Goal: Information Seeking & Learning: Learn about a topic

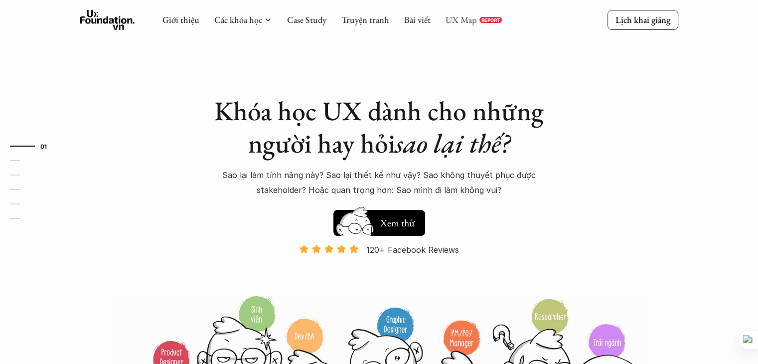
click at [450, 18] on link "UX Map" at bounding box center [461, 19] width 31 height 11
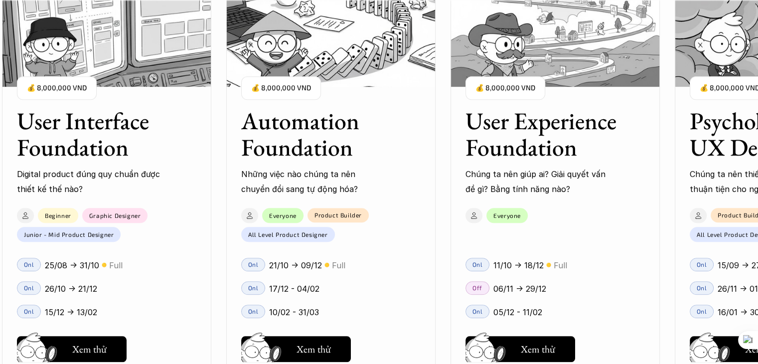
scroll to position [965, 0]
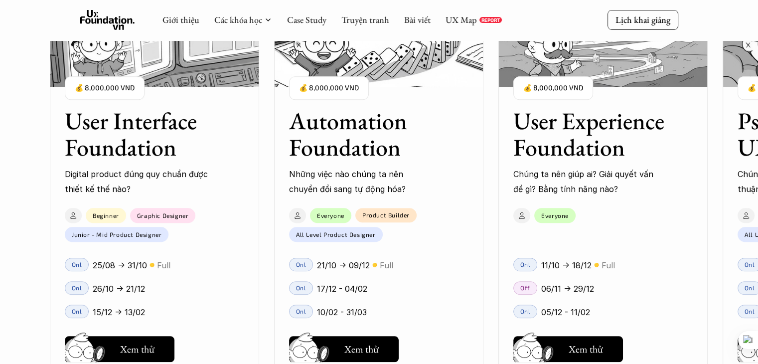
click at [359, 188] on p "Những việc nào chúng ta nên chuyển đổi sang tự động hóa?" at bounding box center [361, 181] width 145 height 30
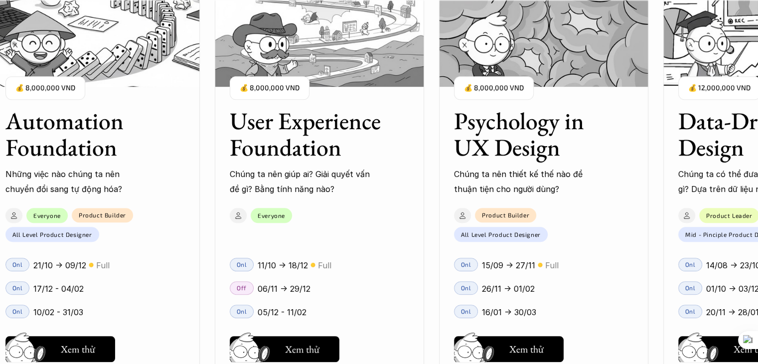
scroll to position [915, 0]
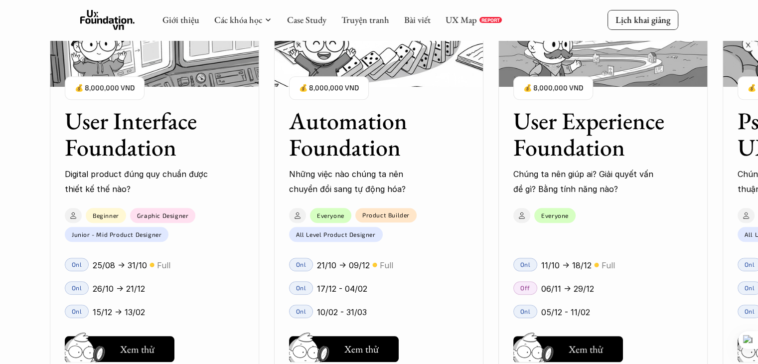
click at [101, 177] on p "Digital product đúng quy chuẩn được thiết kế thế nào?" at bounding box center [137, 181] width 145 height 30
click at [398, 84] on img at bounding box center [378, 37] width 209 height 100
click at [357, 350] on h5 "Xem thử" at bounding box center [361, 351] width 34 height 14
click at [154, 109] on h3 "User Interface Foundation" at bounding box center [142, 134] width 155 height 53
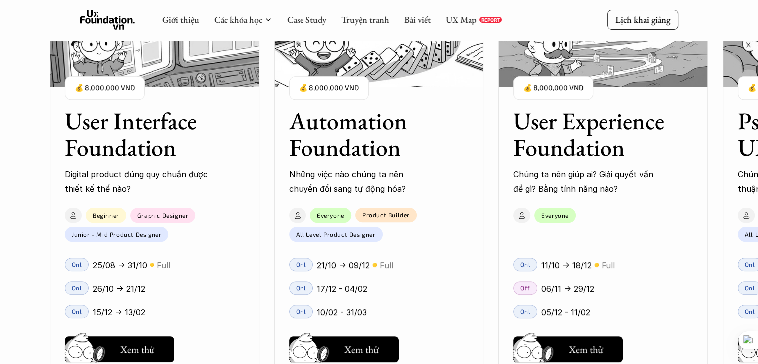
click at [153, 144] on h3 "User Interface Foundation" at bounding box center [142, 134] width 155 height 53
click at [121, 347] on h5 "Xem thử" at bounding box center [137, 351] width 34 height 14
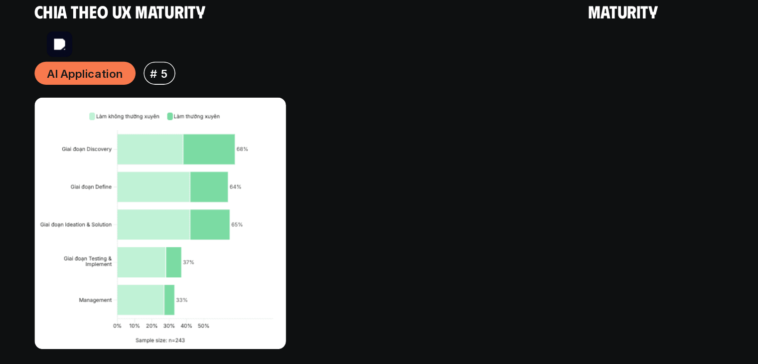
scroll to position [5985, 0]
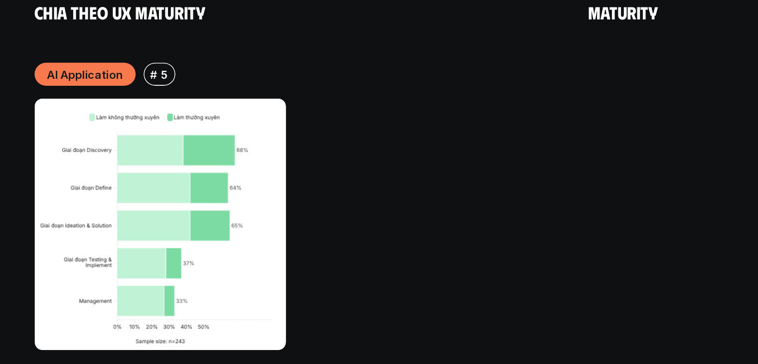
drag, startPoint x: 119, startPoint y: 220, endPoint x: 257, endPoint y: 287, distance: 153.2
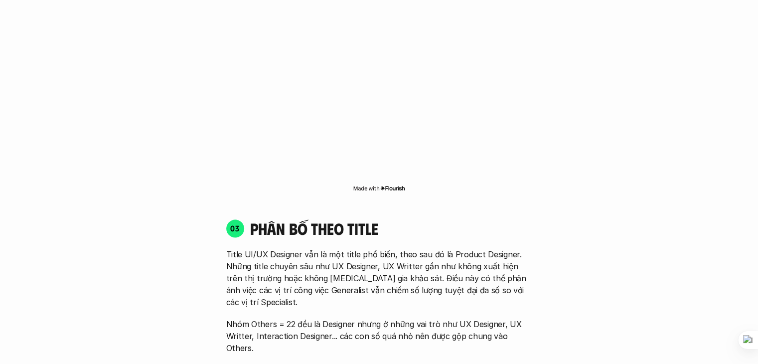
scroll to position [1787, 0]
click at [217, 192] on div "01 Phân bố theo background 03 nhóm ngành chính của những người tham gia khảo sá…" at bounding box center [379, 316] width 638 height 1931
click at [320, 272] on p "Title UI/UX Designer vẫn là một title phổ biến, theo sau đó là Product Designer…" at bounding box center [379, 277] width 306 height 60
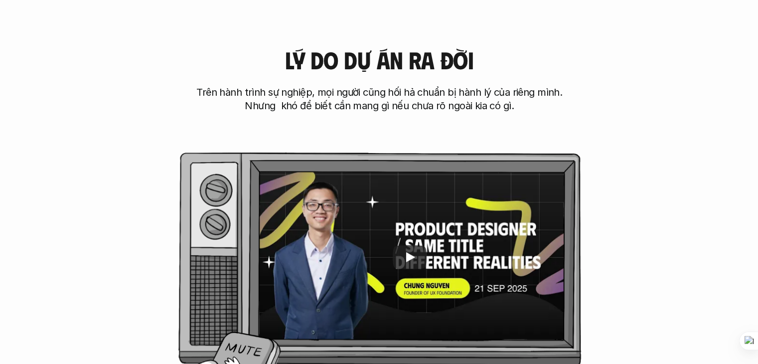
scroll to position [396, 0]
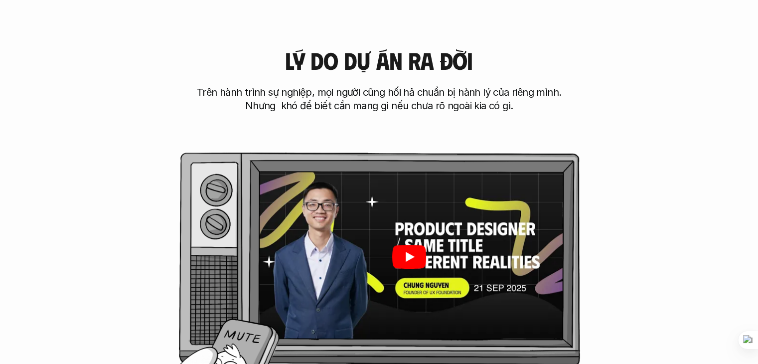
click at [419, 264] on icon "Play" at bounding box center [409, 257] width 34 height 24
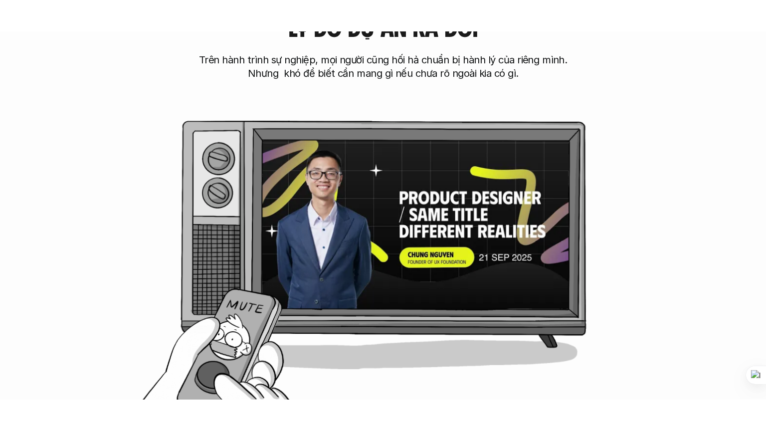
scroll to position [460, 0]
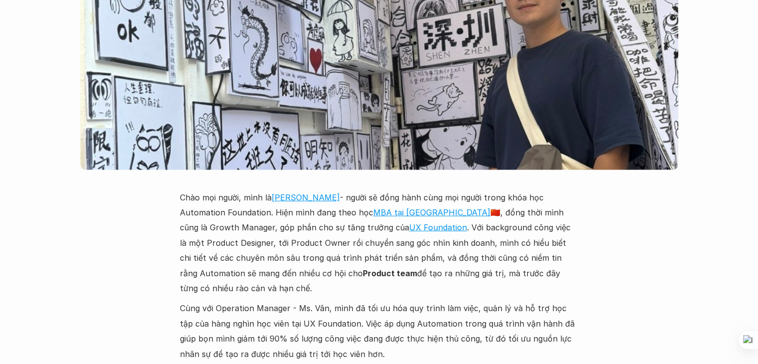
scroll to position [2403, 0]
click at [316, 192] on link "Hoàng Đàm Khánh" at bounding box center [306, 197] width 68 height 10
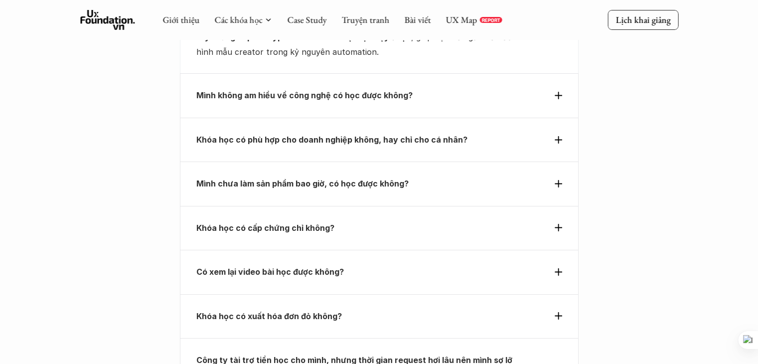
scroll to position [3571, 0]
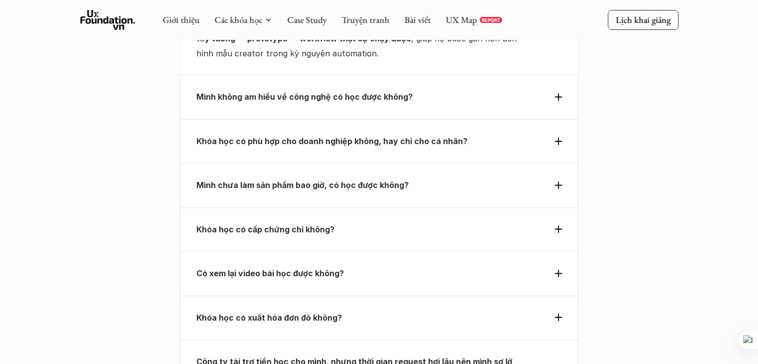
click at [435, 89] on p "Mình không am hiểu về công nghệ có học được không?" at bounding box center [360, 96] width 329 height 15
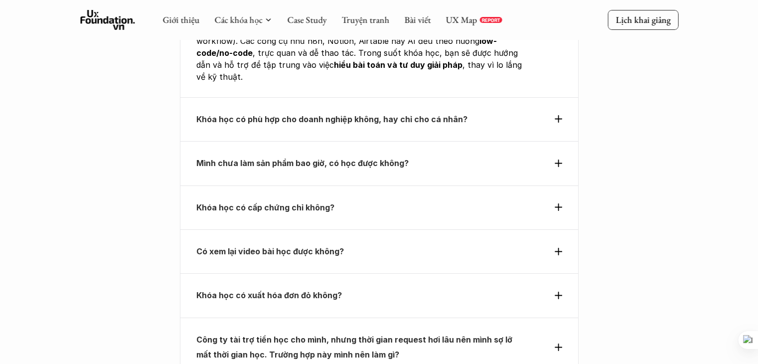
scroll to position [3437, 0]
click at [406, 229] on div "Có xem lại video bài học được không?" at bounding box center [379, 251] width 399 height 44
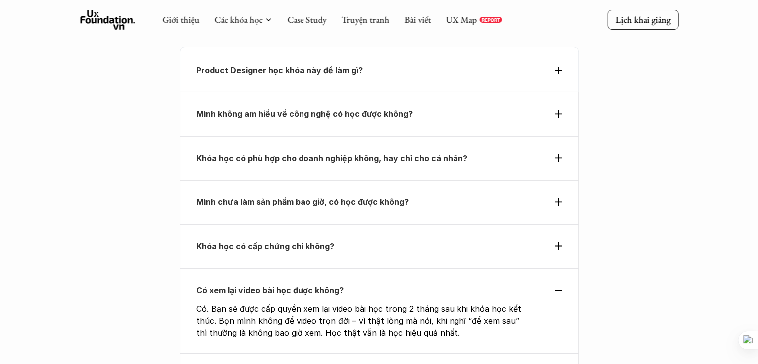
scroll to position [3308, 0]
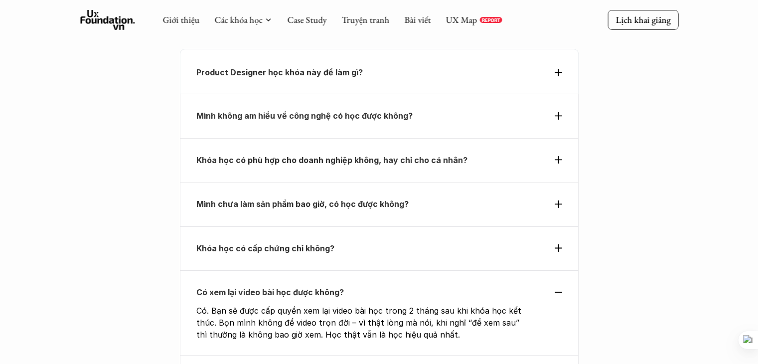
click at [415, 196] on p "Mình chưa làm sản phẩm bao giờ, có học được không?" at bounding box center [360, 203] width 329 height 15
click at [559, 200] on icon at bounding box center [558, 203] width 7 height 7
click at [310, 190] on div "Mình chưa làm sản phẩm bao giờ, có học được không?" at bounding box center [379, 204] width 399 height 44
click at [318, 199] on strong "Mình chưa làm sản phẩm bao giờ, có học được không?" at bounding box center [302, 204] width 212 height 10
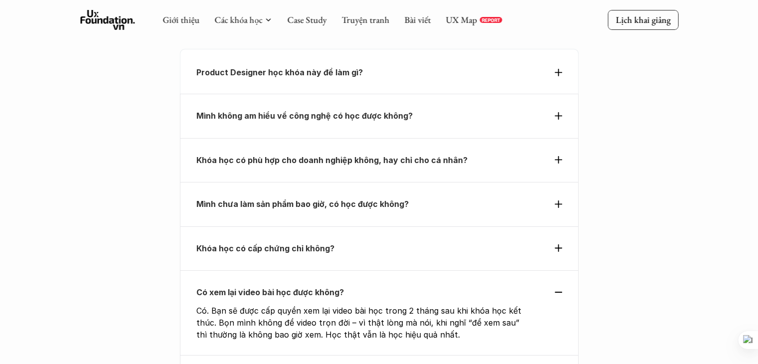
drag, startPoint x: 318, startPoint y: 177, endPoint x: 295, endPoint y: 171, distance: 23.7
click at [295, 199] on strong "Mình chưa làm sản phẩm bao giờ, có học được không?" at bounding box center [302, 204] width 212 height 10
click at [397, 182] on div "Mình chưa làm sản phẩm bao giờ, có học được không?" at bounding box center [379, 204] width 399 height 44
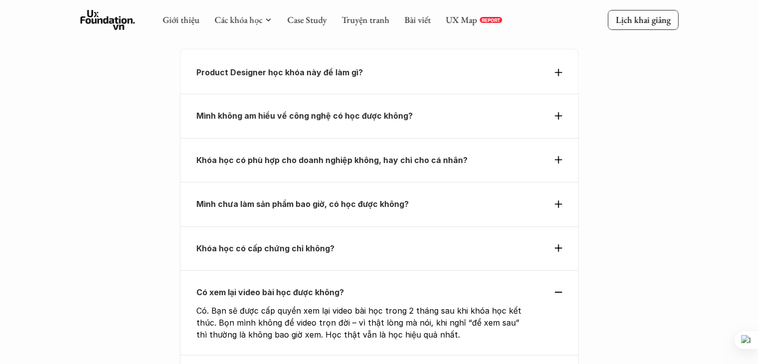
click at [560, 200] on icon at bounding box center [558, 203] width 7 height 7
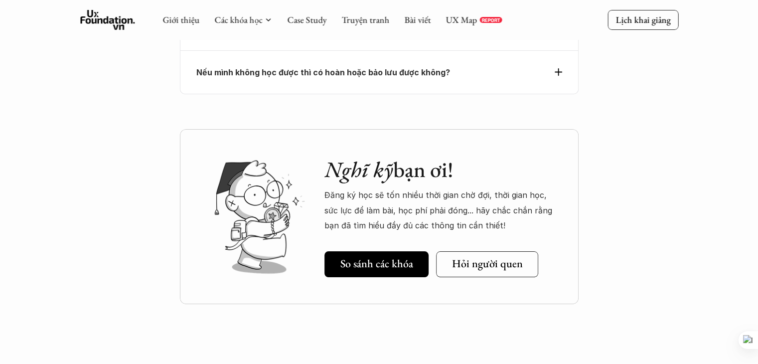
scroll to position [3716, 0]
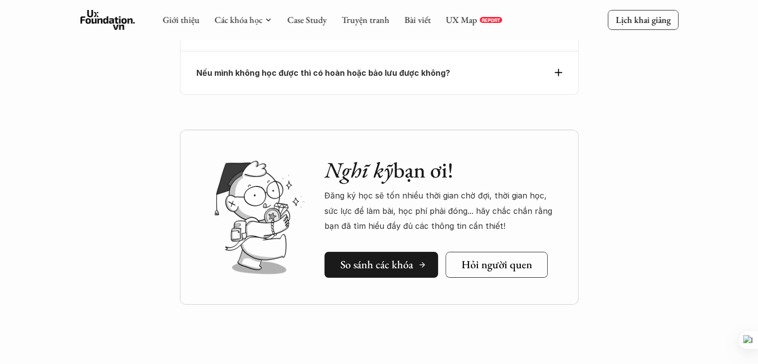
click at [386, 258] on h5 "So sánh các khóa" at bounding box center [376, 264] width 73 height 13
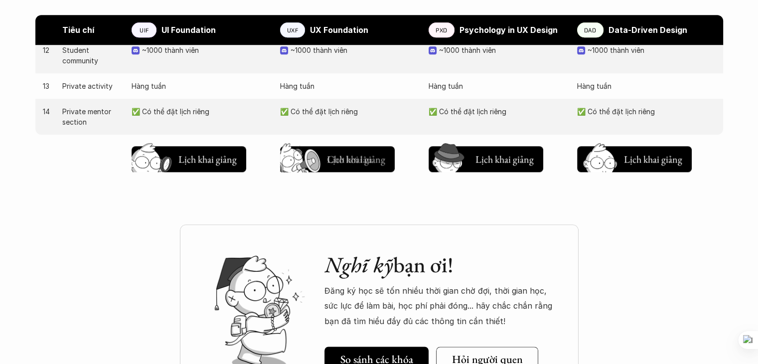
scroll to position [1146, 0]
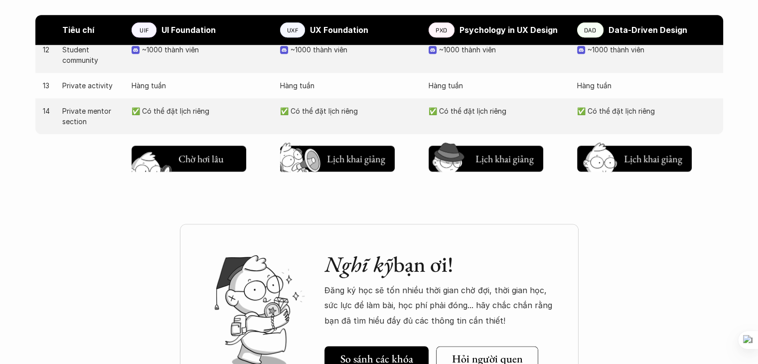
click at [195, 158] on h5 "Lịch khai giảng" at bounding box center [207, 157] width 58 height 14
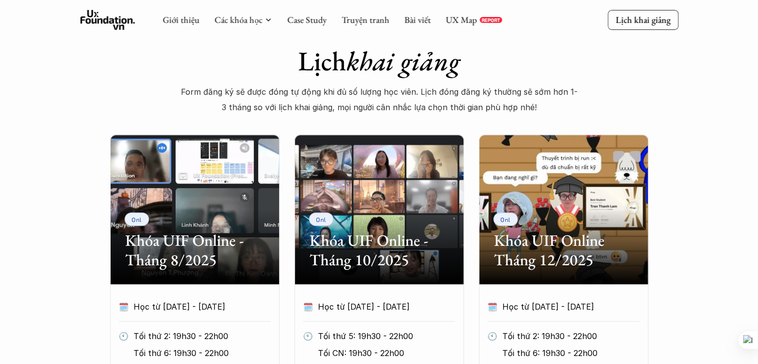
scroll to position [377, 0]
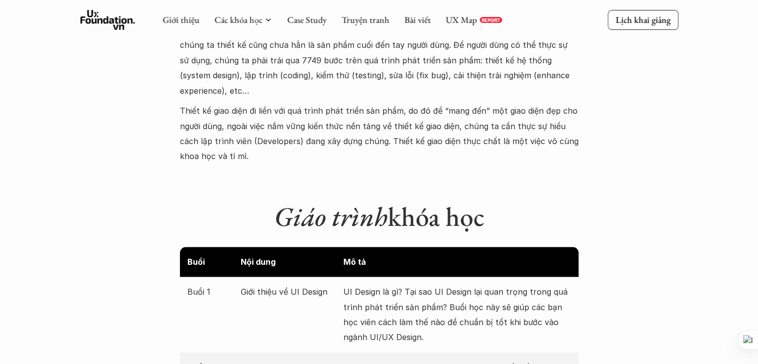
scroll to position [529, 0]
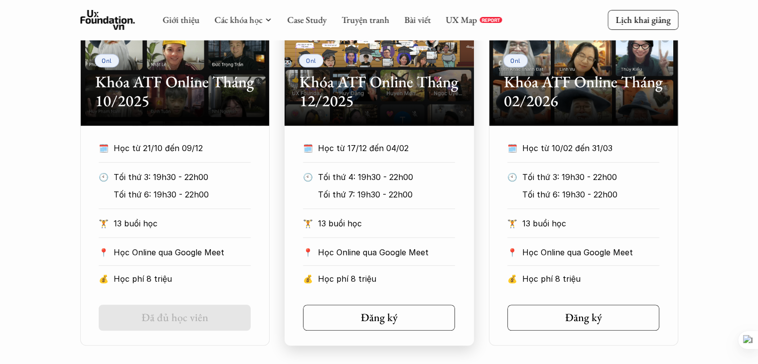
scroll to position [554, 0]
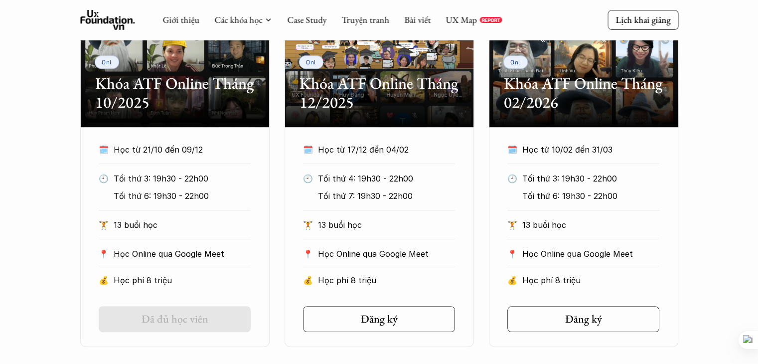
click at [235, 102] on h2 "Khóa ATF Online Tháng 10/2025" at bounding box center [175, 93] width 160 height 38
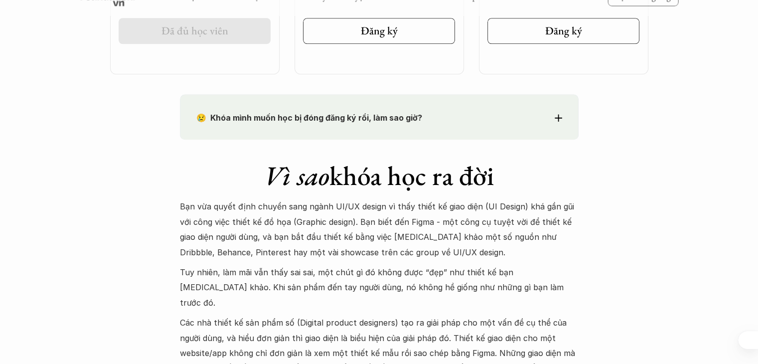
scroll to position [801, 0]
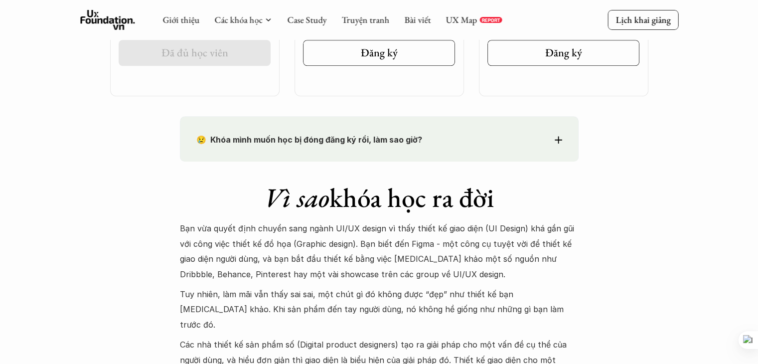
click at [357, 136] on strong "😢 Khóa mình muốn học bị đóng đăng ký rồi, làm sao giờ?" at bounding box center [309, 140] width 226 height 10
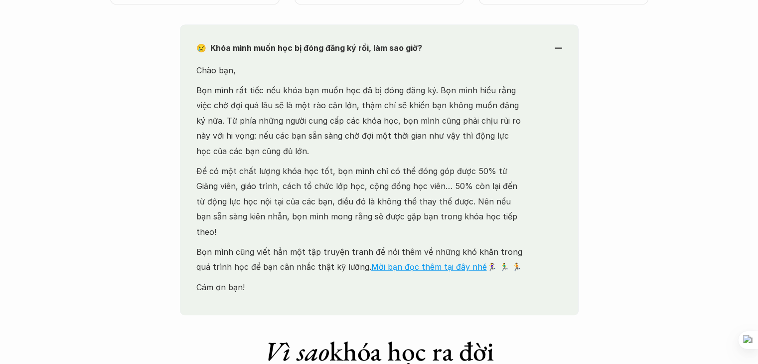
scroll to position [894, 0]
click at [380, 227] on div "Chào bạn, Bọn mình rất tiếc nếu khóa bạn muốn học đã bị đóng đăng ký. Bọn mình …" at bounding box center [360, 188] width 329 height 252
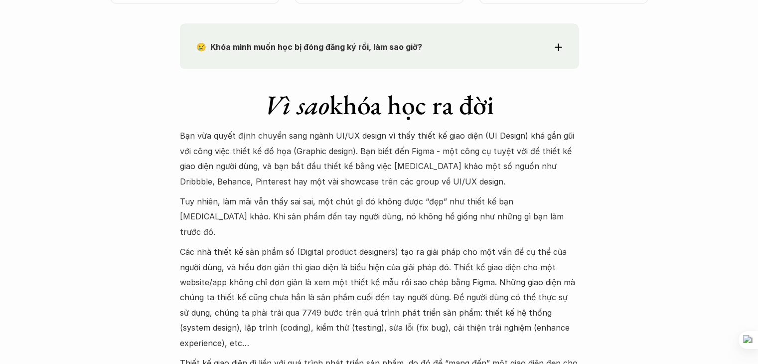
click at [409, 36] on div "😢 Khóa mình muốn học bị đóng đăng ký rồi, làm sao giờ? Chào bạn, Bọn mình rất t…" at bounding box center [379, 45] width 399 height 45
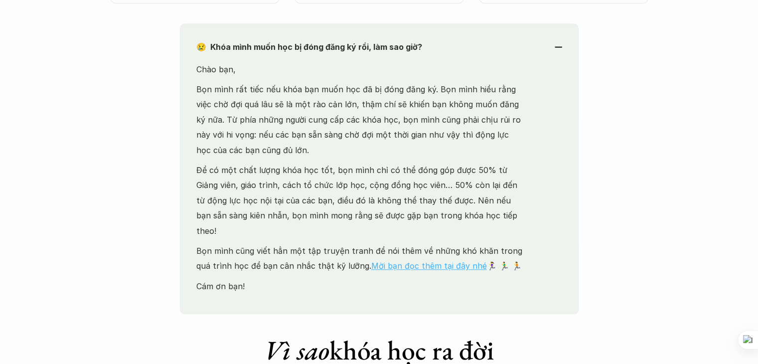
click at [413, 261] on link "Mời bạn đọc thêm tại đây nhé" at bounding box center [429, 266] width 116 height 10
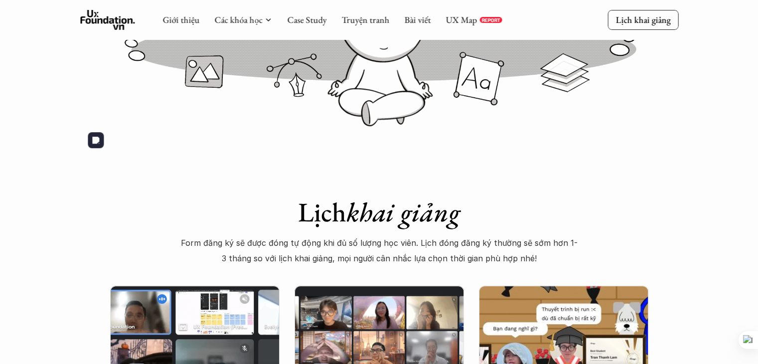
scroll to position [206, 0]
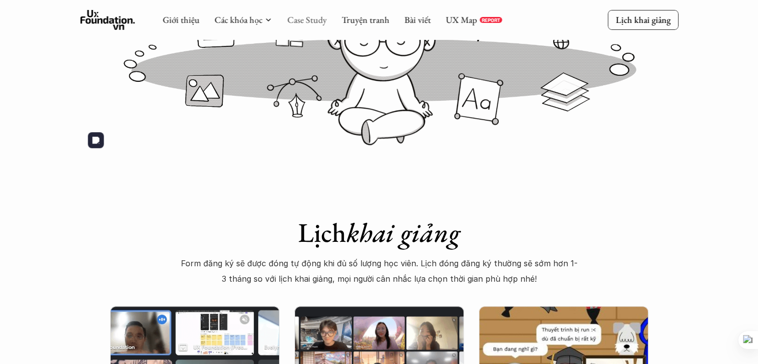
click at [297, 22] on link "Case Study" at bounding box center [306, 19] width 39 height 11
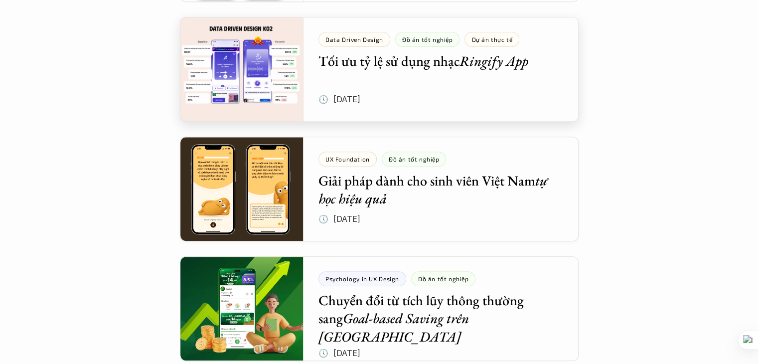
scroll to position [574, 0]
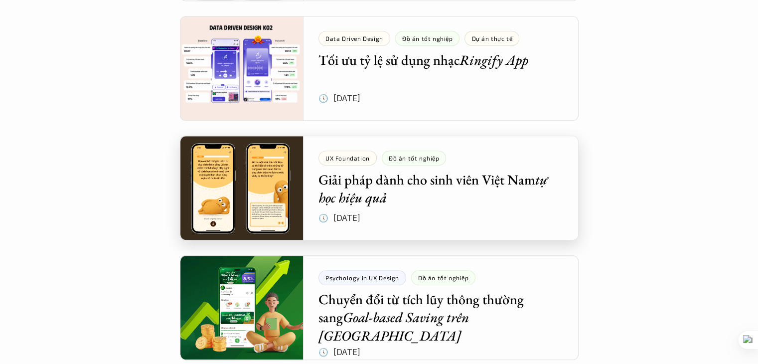
click at [272, 180] on div at bounding box center [379, 188] width 399 height 105
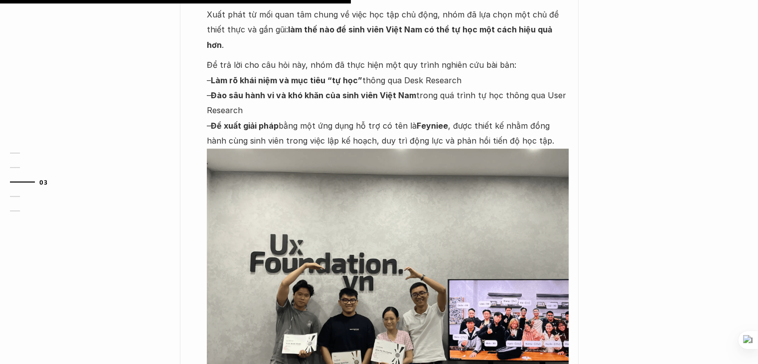
scroll to position [669, 0]
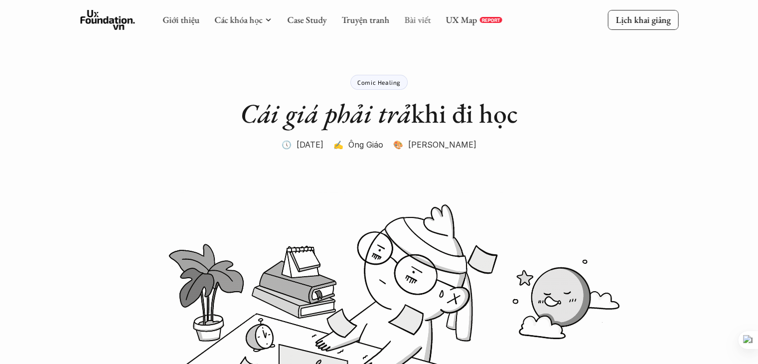
click at [409, 23] on link "Bài viết" at bounding box center [417, 19] width 26 height 11
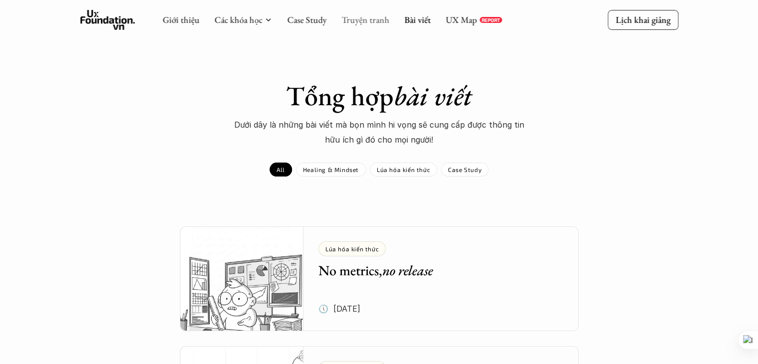
click at [378, 25] on link "Truyện tranh" at bounding box center [365, 19] width 48 height 11
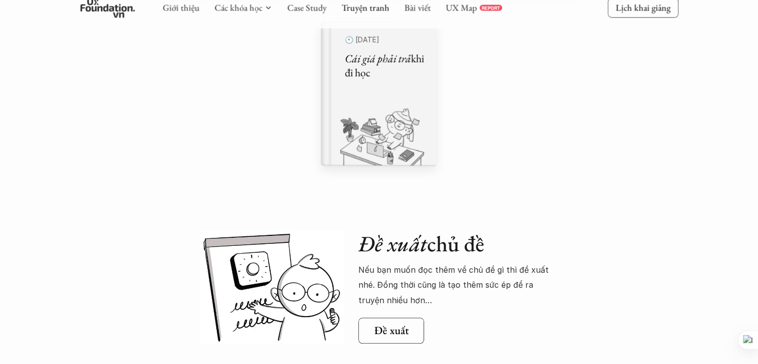
scroll to position [866, 0]
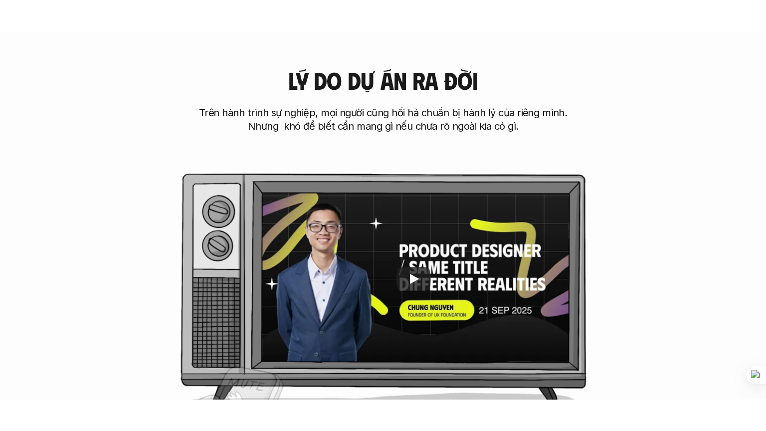
scroll to position [498, 0]
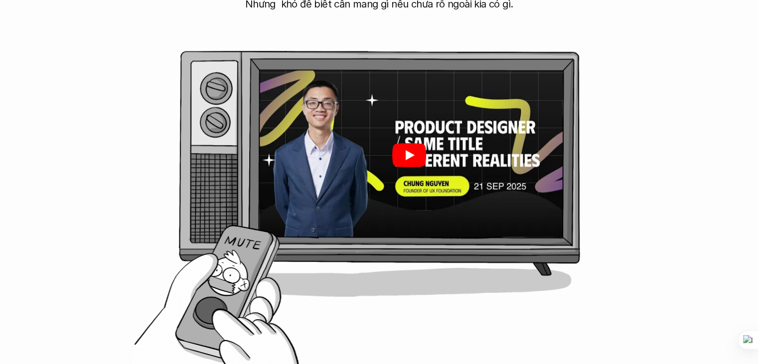
click at [407, 148] on icon "Play" at bounding box center [409, 155] width 34 height 24
